Goal: Task Accomplishment & Management: Complete application form

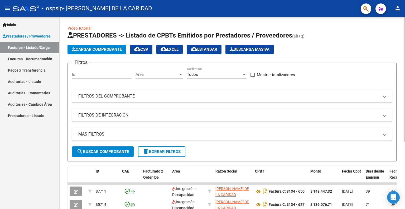
click at [98, 50] on span "Cargar Comprobante" at bounding box center [97, 49] width 50 height 5
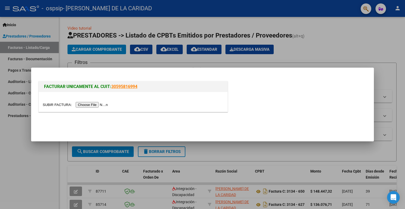
click at [93, 106] on input "file" at bounding box center [76, 105] width 67 height 6
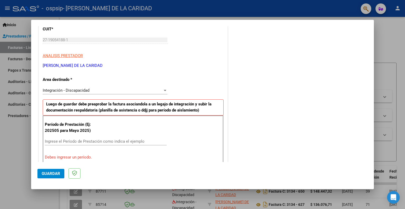
scroll to position [106, 0]
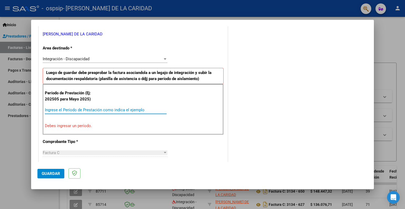
click at [64, 110] on input "Ingrese el Período de Prestación como indica el ejemplo" at bounding box center [106, 109] width 122 height 5
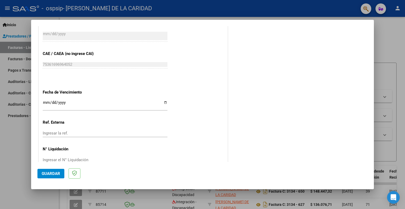
scroll to position [328, 0]
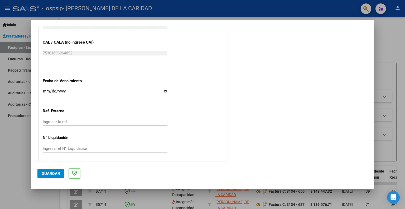
type input "202508"
click at [55, 177] on button "Guardar" at bounding box center [50, 173] width 27 height 9
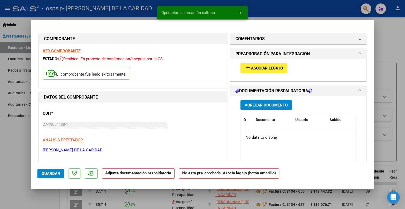
click at [261, 67] on span "Asociar Legajo" at bounding box center [267, 68] width 32 height 5
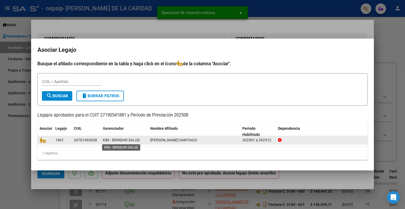
click at [122, 139] on span "K86 - BRINDAR SALUD" at bounding box center [121, 140] width 37 height 4
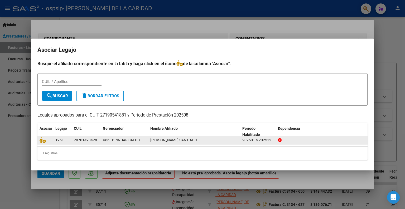
click at [70, 141] on datatable-body-cell "1961" at bounding box center [62, 140] width 18 height 8
click at [42, 139] on icon at bounding box center [43, 140] width 6 height 6
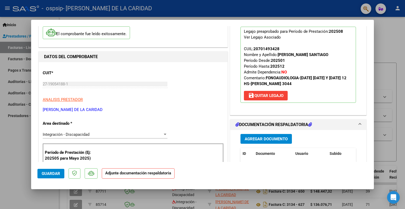
scroll to position [53, 0]
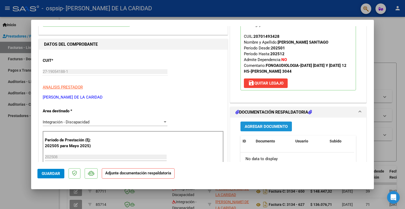
click at [272, 126] on span "Agregar Documento" at bounding box center [266, 126] width 43 height 5
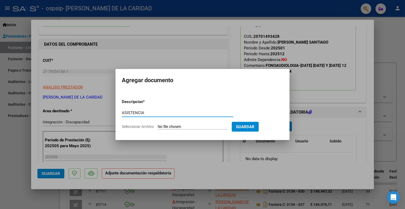
type input "ASISTENCIA"
click at [190, 128] on input "Seleccionar Archivo" at bounding box center [193, 126] width 70 height 5
type input "C:\fakepath\ASISTENCIA [DATE] [PERSON_NAME] - FONO.pdf"
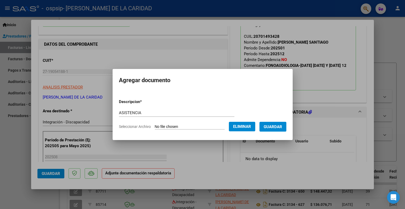
click at [278, 127] on span "Guardar" at bounding box center [273, 126] width 18 height 5
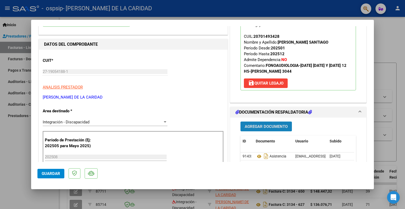
click at [265, 124] on span "Agregar Documento" at bounding box center [266, 126] width 43 height 5
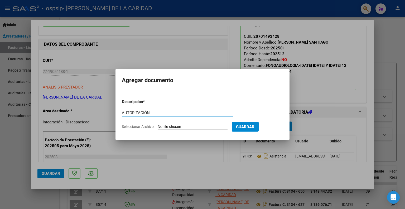
type input "AUTORIZACIÓN"
click at [170, 123] on form "Descripcion * AUTORIZACIÓN Escriba aquí una descripcion Seleccionar Archivo Gua…" at bounding box center [202, 114] width 161 height 39
click at [170, 126] on input "Seleccionar Archivo" at bounding box center [193, 126] width 70 height 5
type input "C:\fakepath\[PERSON_NAME] FONOAUDIOLOGIA AUTORIZACION 2025 SEGUN RESOLUCION 360…"
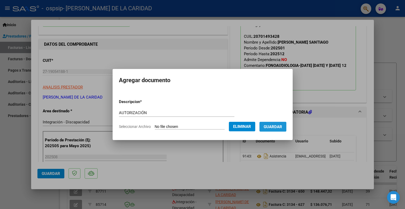
click at [276, 130] on button "Guardar" at bounding box center [273, 127] width 27 height 10
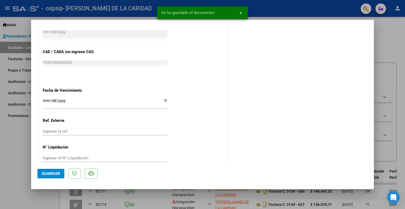
scroll to position [336, 0]
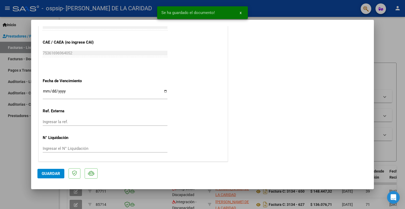
click at [55, 175] on span "Guardar" at bounding box center [51, 173] width 18 height 5
